Goal: Transaction & Acquisition: Purchase product/service

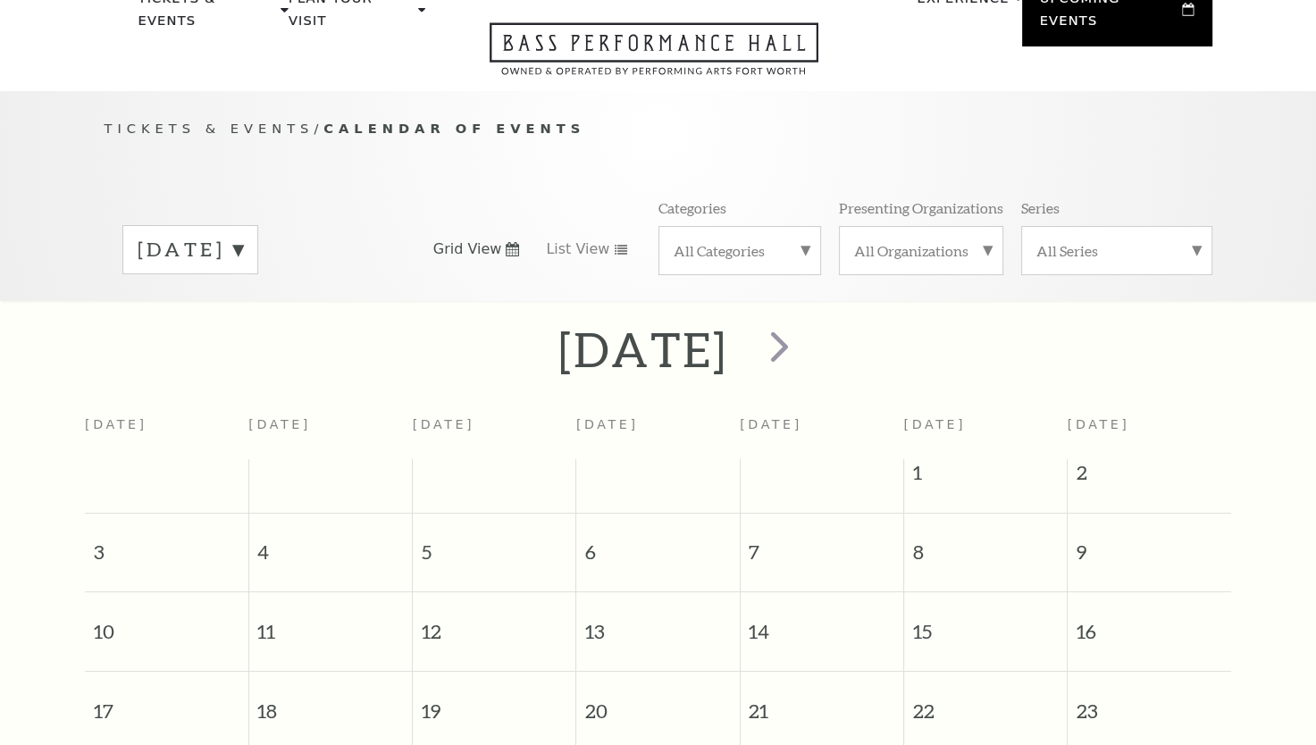
scroll to position [157, 0]
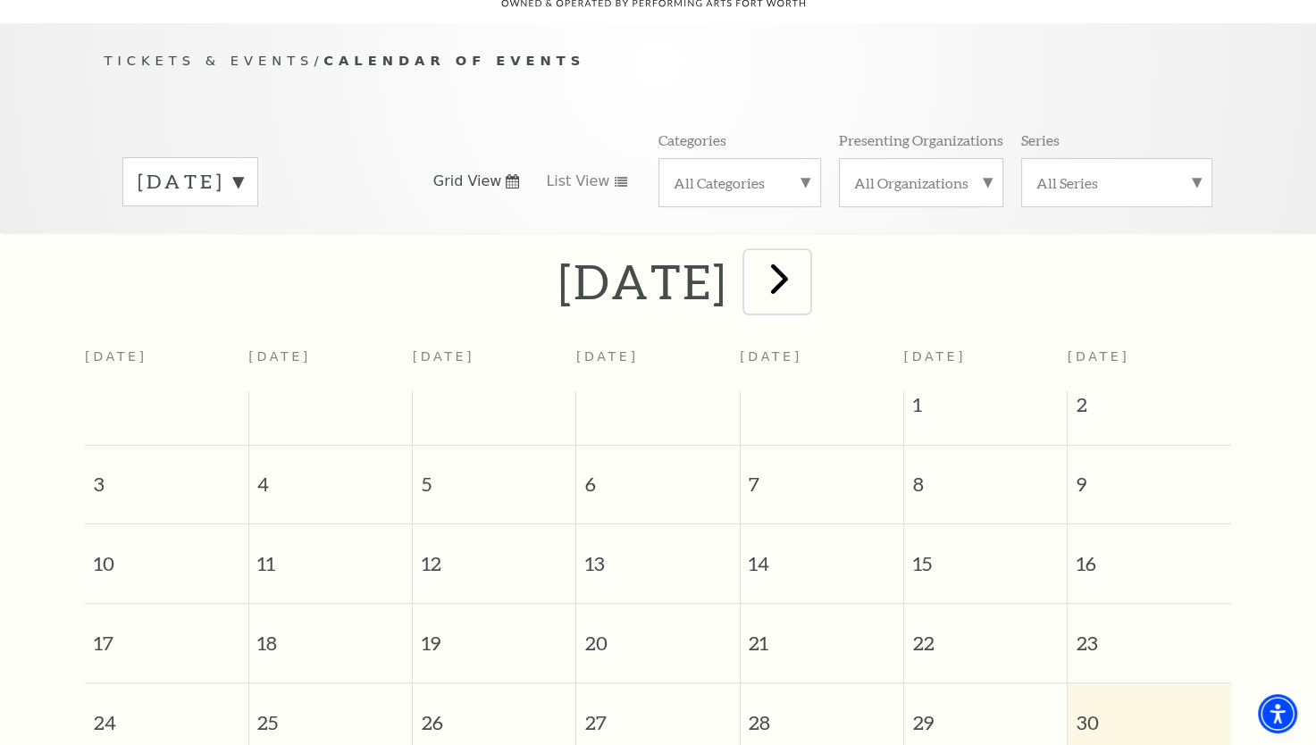
click at [805, 259] on span "next" at bounding box center [779, 278] width 51 height 51
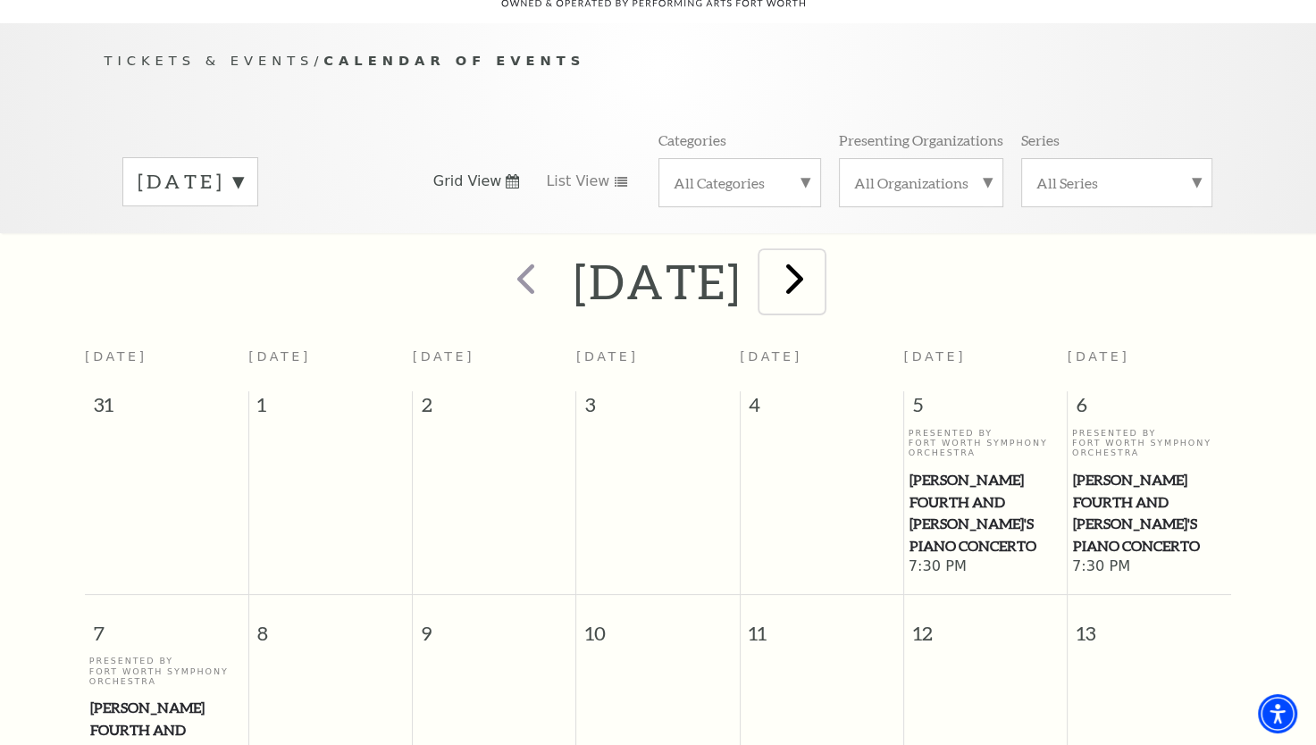
click at [824, 259] on button "next" at bounding box center [791, 281] width 65 height 63
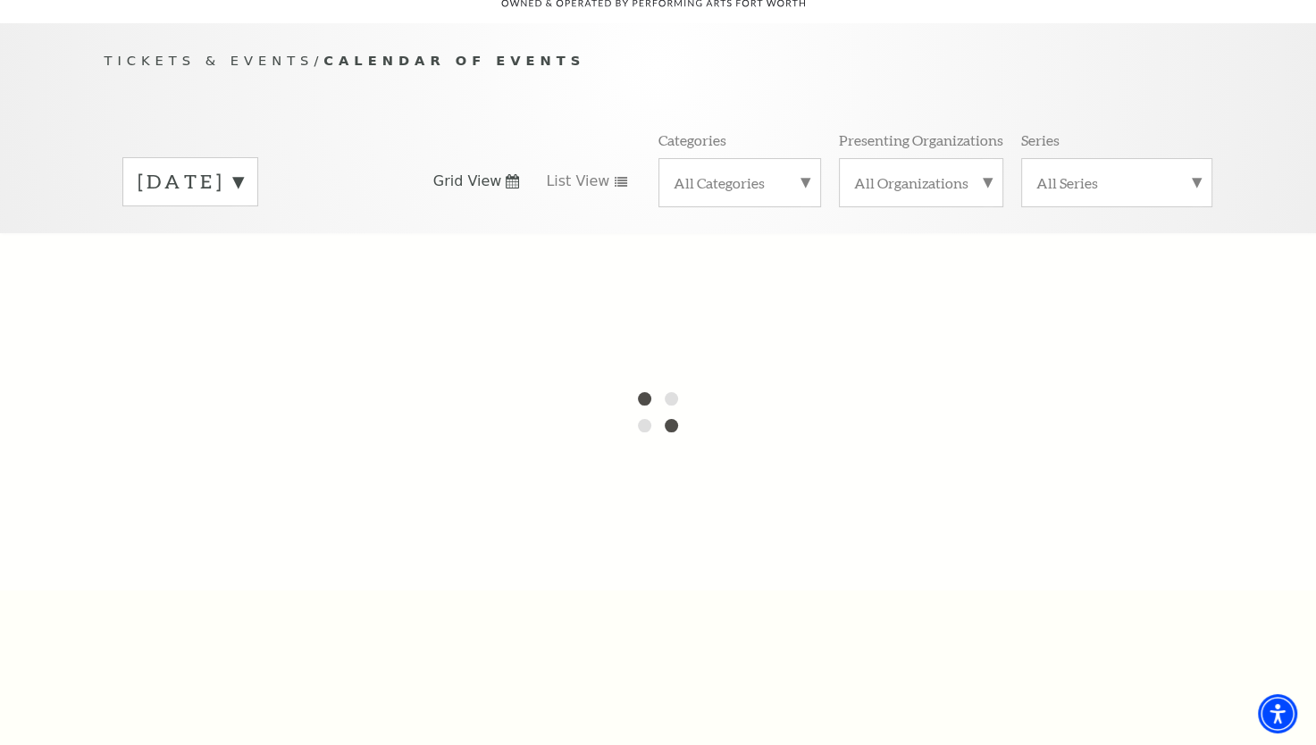
click at [243, 168] on label "[DATE]" at bounding box center [190, 182] width 105 height 28
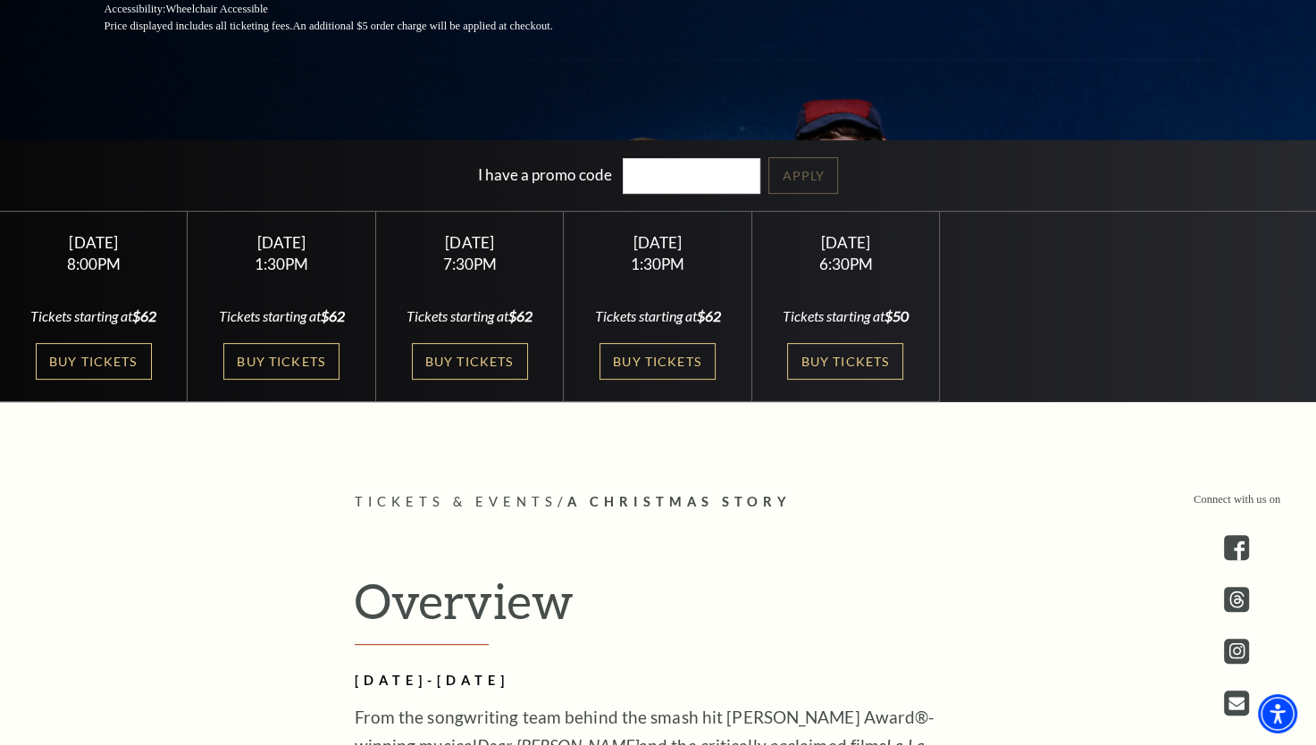
scroll to position [447, 0]
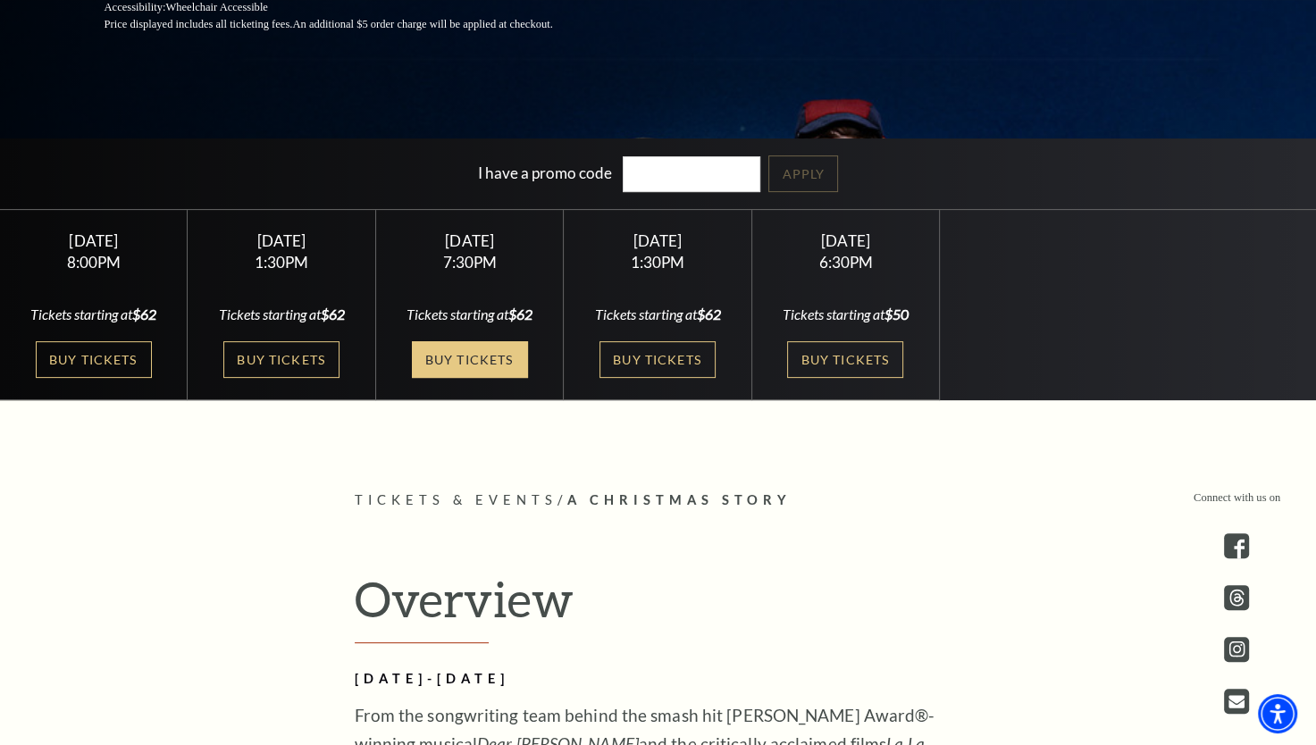
click at [464, 378] on link "Buy Tickets" at bounding box center [470, 359] width 116 height 37
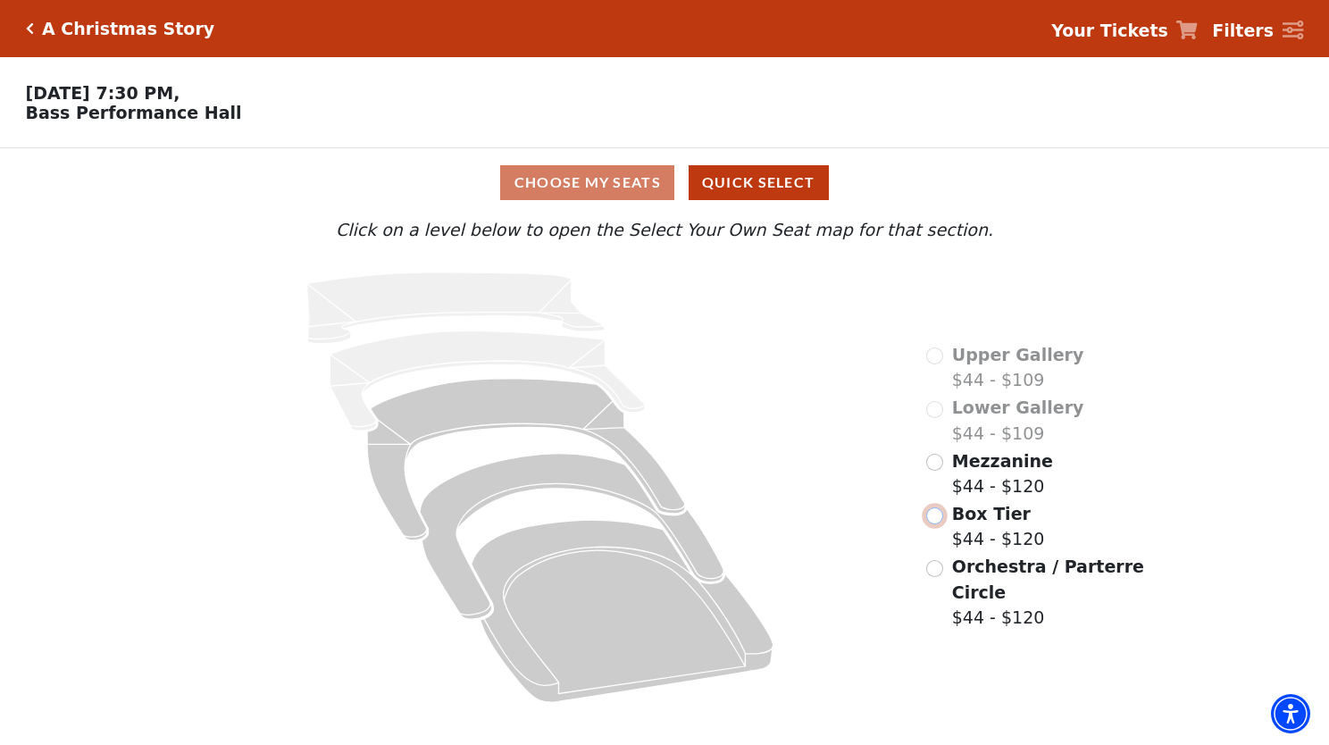
click at [943, 507] on input "Box Tier$44 - $120\a" at bounding box center [934, 515] width 17 height 17
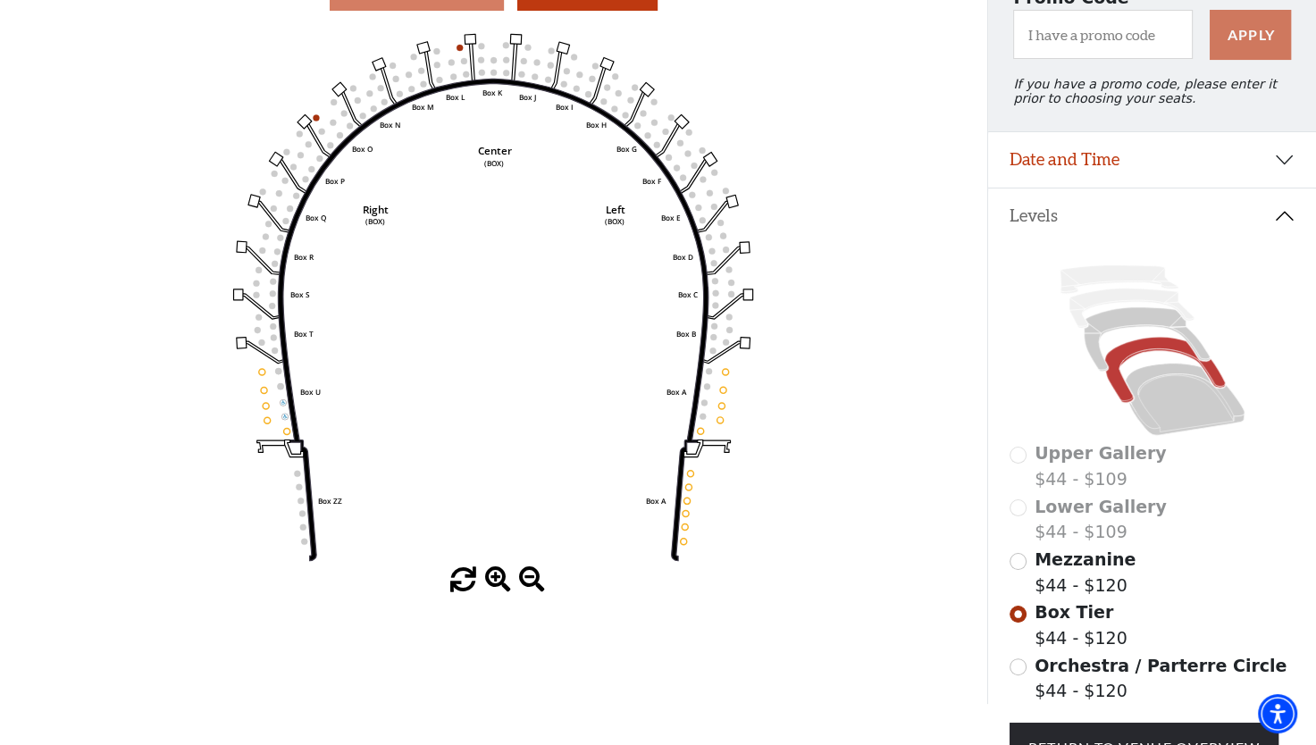
scroll to position [171, 0]
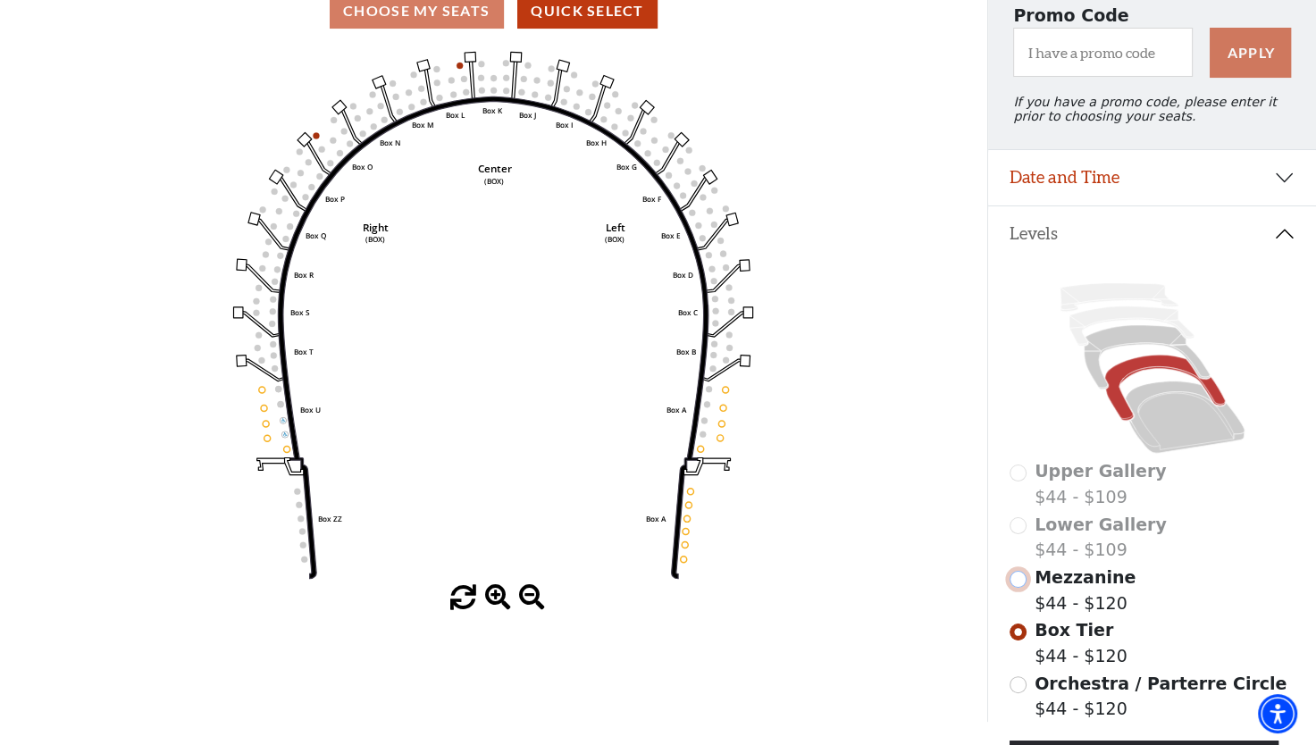
click at [1018, 588] on input "Mezzanine$44 - $120\a" at bounding box center [1017, 579] width 17 height 17
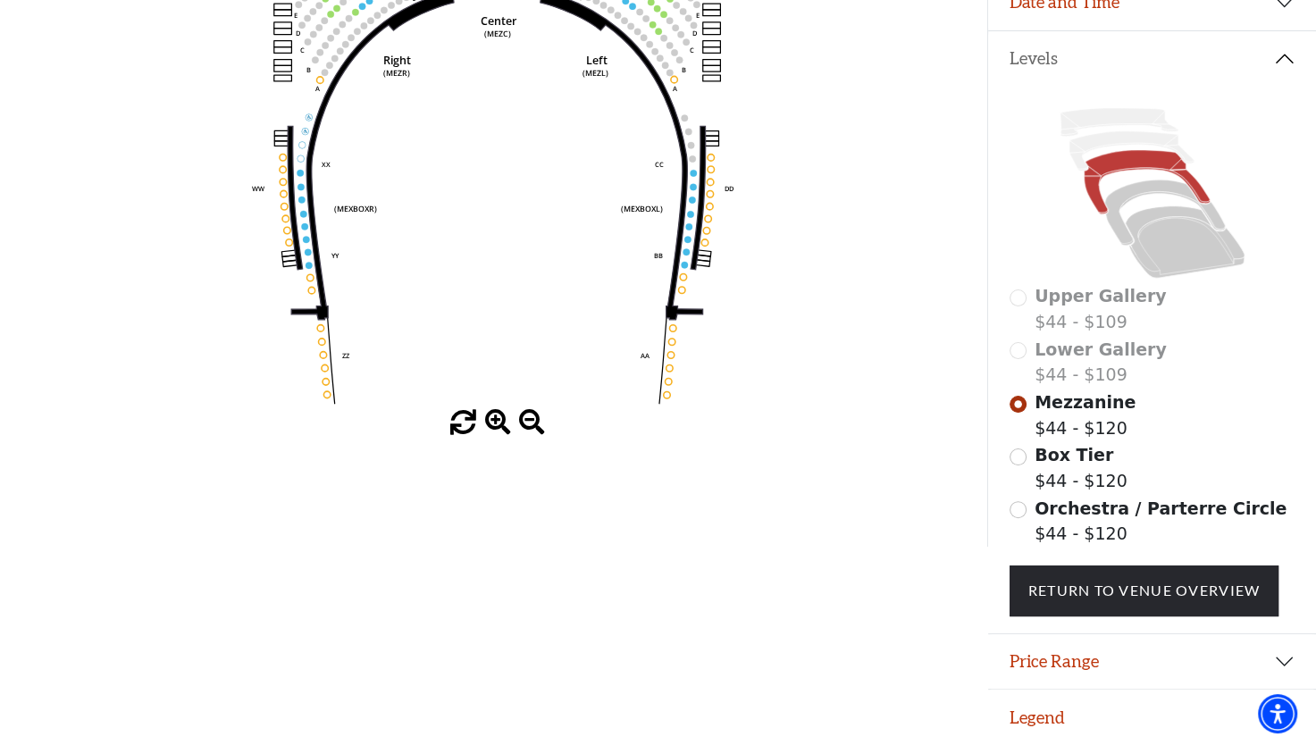
scroll to position [266, 0]
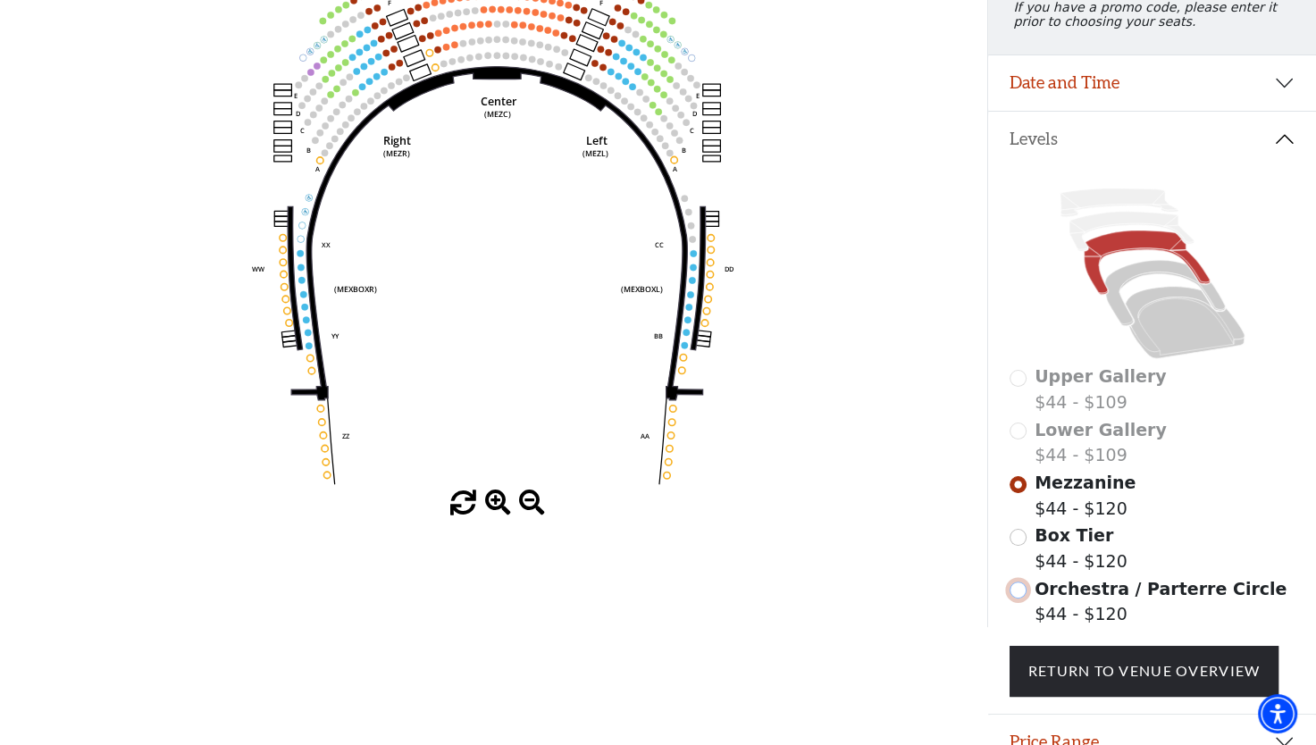
click at [1017, 598] on input "Orchestra / Parterre Circle$44 - $120\a" at bounding box center [1017, 589] width 17 height 17
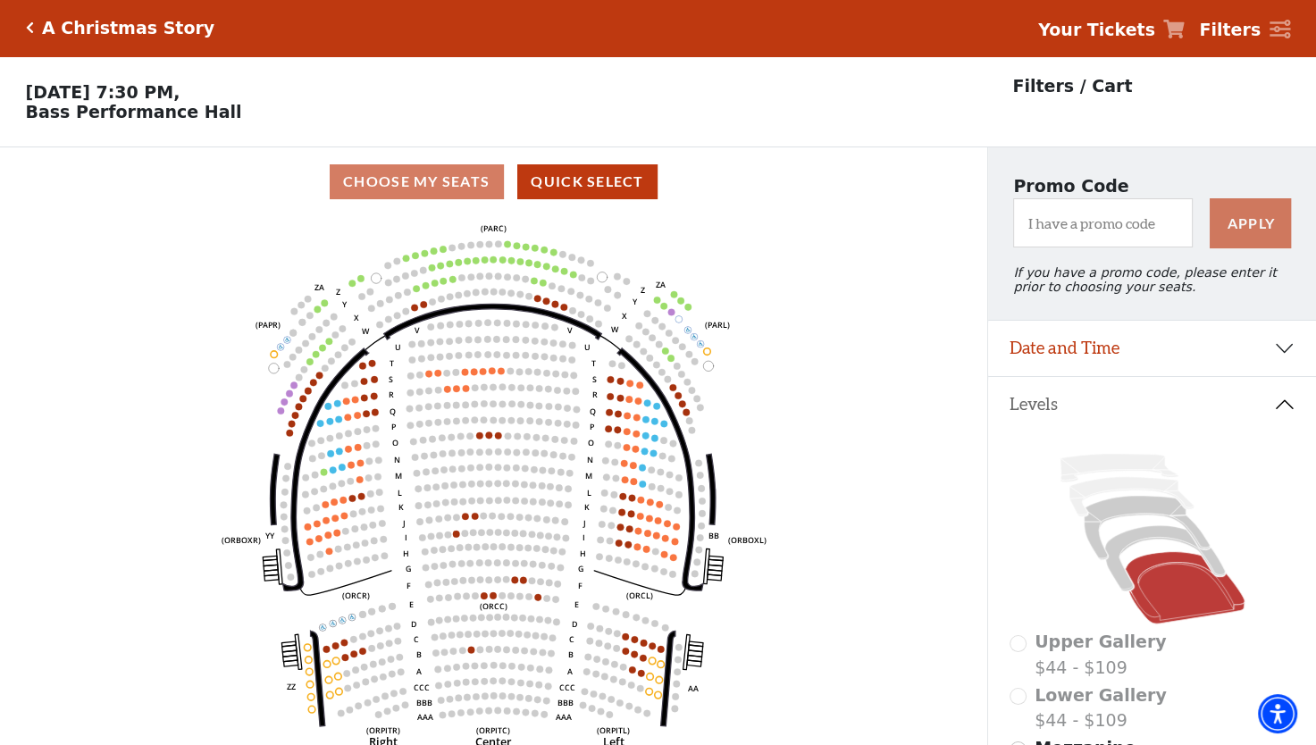
scroll to position [0, 0]
